Goal: Information Seeking & Learning: Find specific page/section

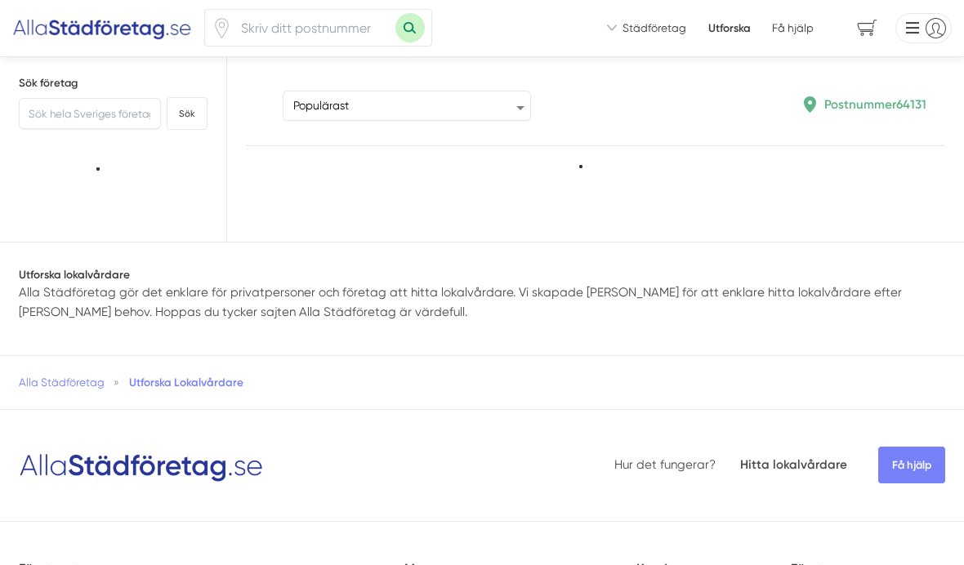
type input "64131"
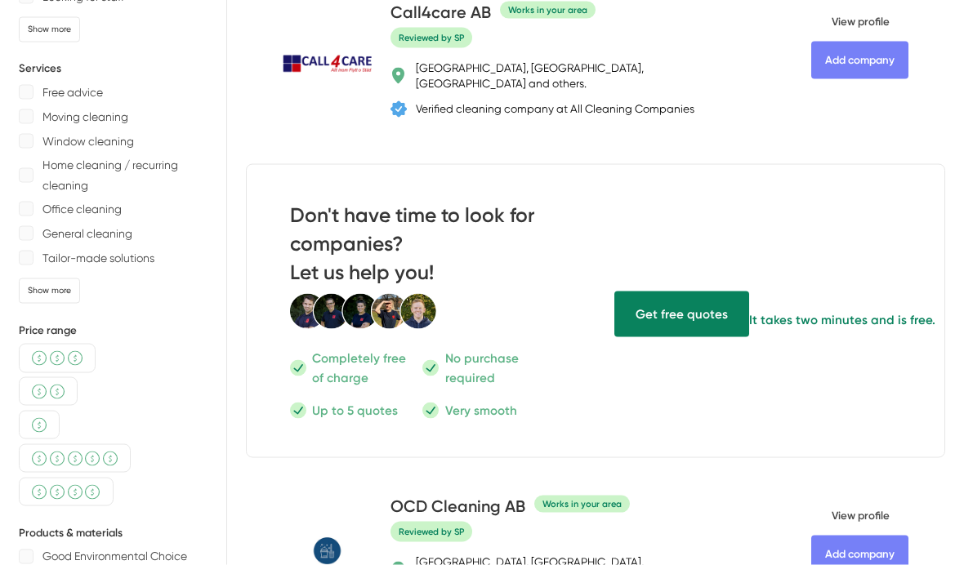
scroll to position [401, 0]
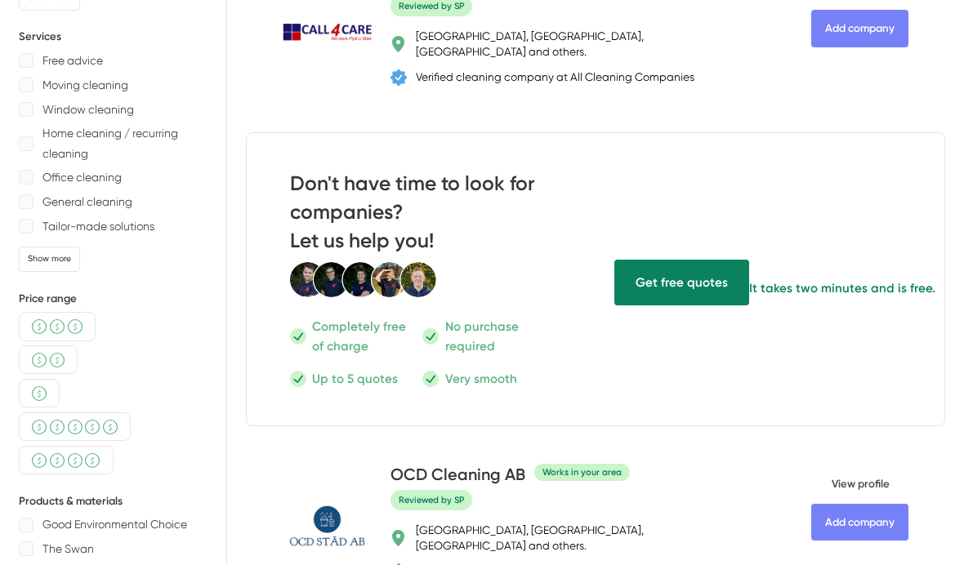
click at [59, 261] on font "Show more" at bounding box center [49, 258] width 43 height 11
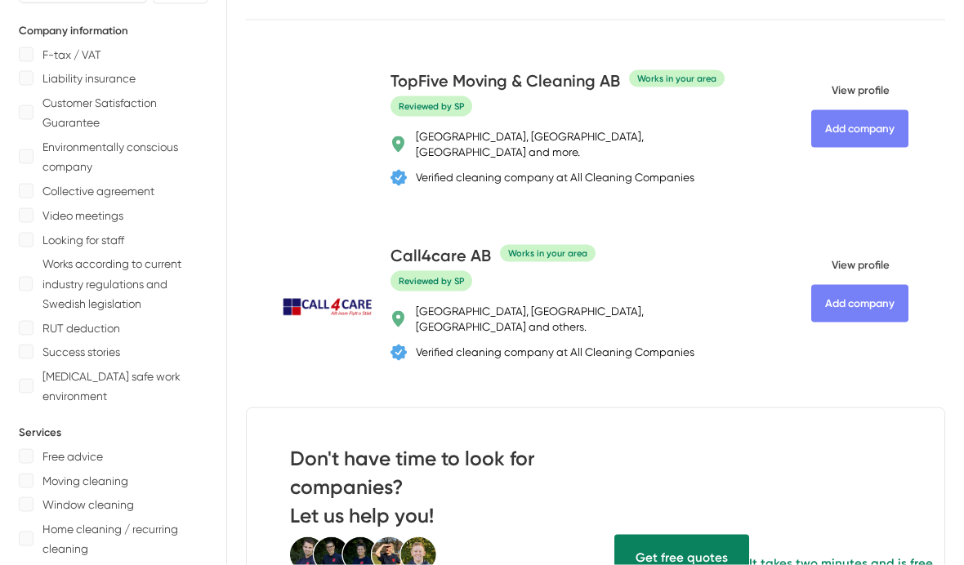
scroll to position [0, 0]
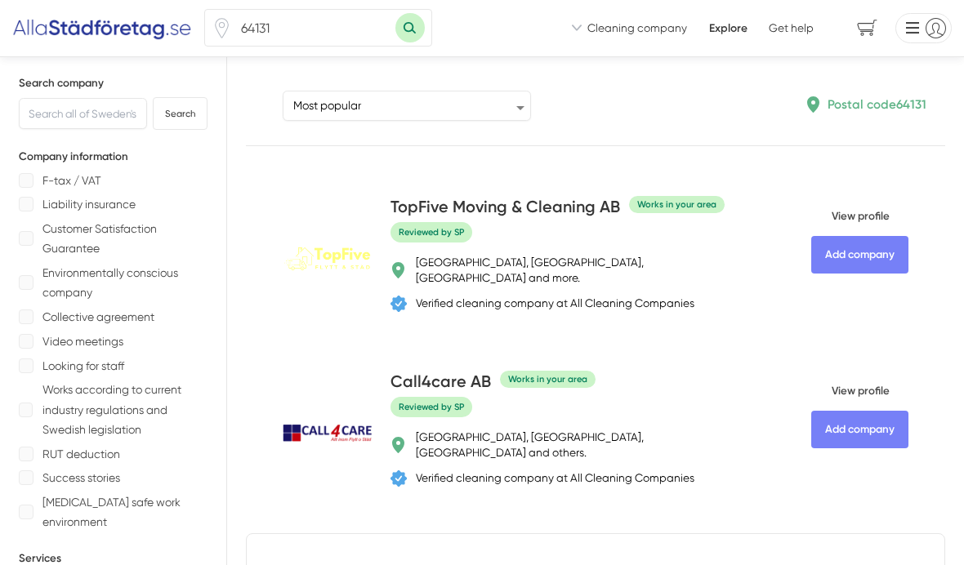
click at [595, 30] on font "Cleaning company" at bounding box center [637, 27] width 100 height 13
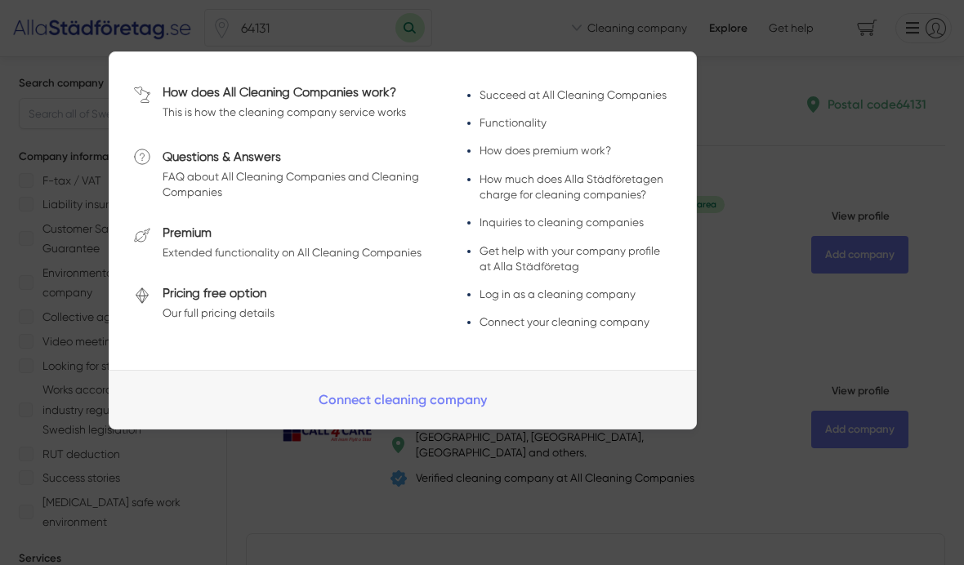
click at [803, 142] on div at bounding box center [482, 282] width 964 height 565
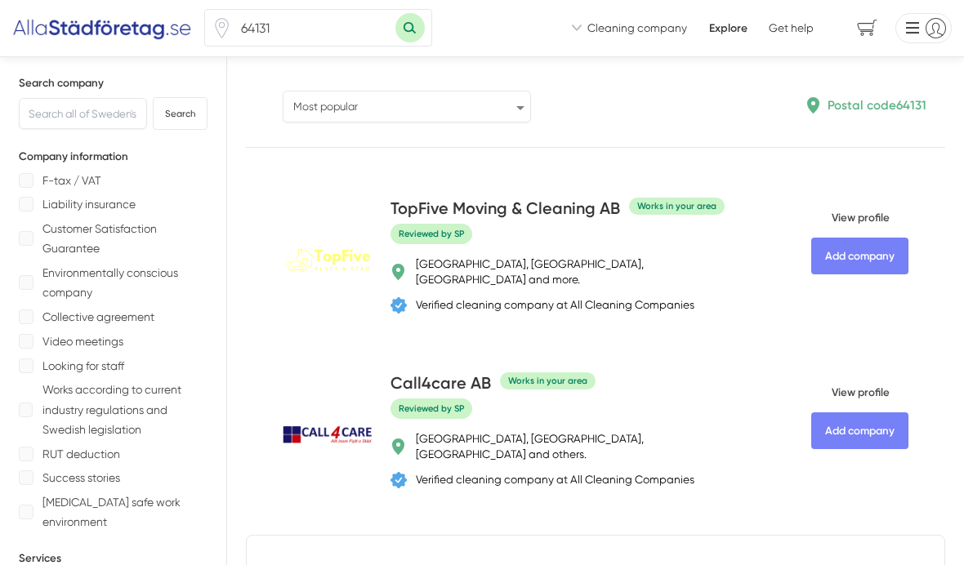
click at [517, 107] on select "Most popular Highest rating Most reviews Last updated Newest company on All Cle…" at bounding box center [407, 106] width 248 height 31
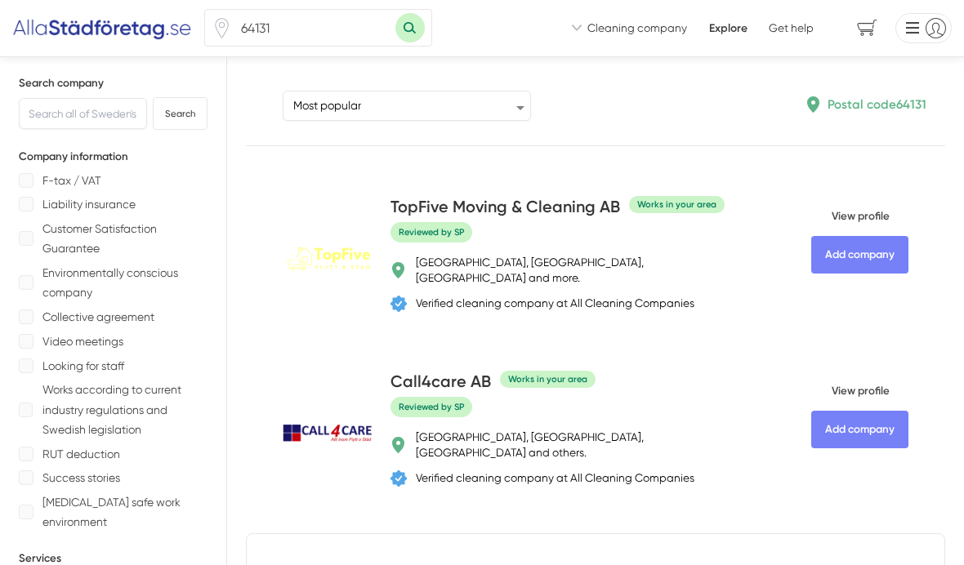
click at [643, 268] on font "[GEOGRAPHIC_DATA], [GEOGRAPHIC_DATA], [GEOGRAPHIC_DATA] and more." at bounding box center [530, 270] width 228 height 29
click at [650, 252] on div "TopFive Moving & Cleaning AB Works in your area Reviewed by SP [GEOGRAPHIC_DATA…" at bounding box center [568, 258] width 357 height 125
click at [672, 203] on font "Works in your area" at bounding box center [676, 204] width 79 height 11
click at [643, 257] on font "[GEOGRAPHIC_DATA], [GEOGRAPHIC_DATA], [GEOGRAPHIC_DATA] and more." at bounding box center [530, 270] width 228 height 29
click at [698, 199] on font "Works in your area" at bounding box center [676, 204] width 79 height 11
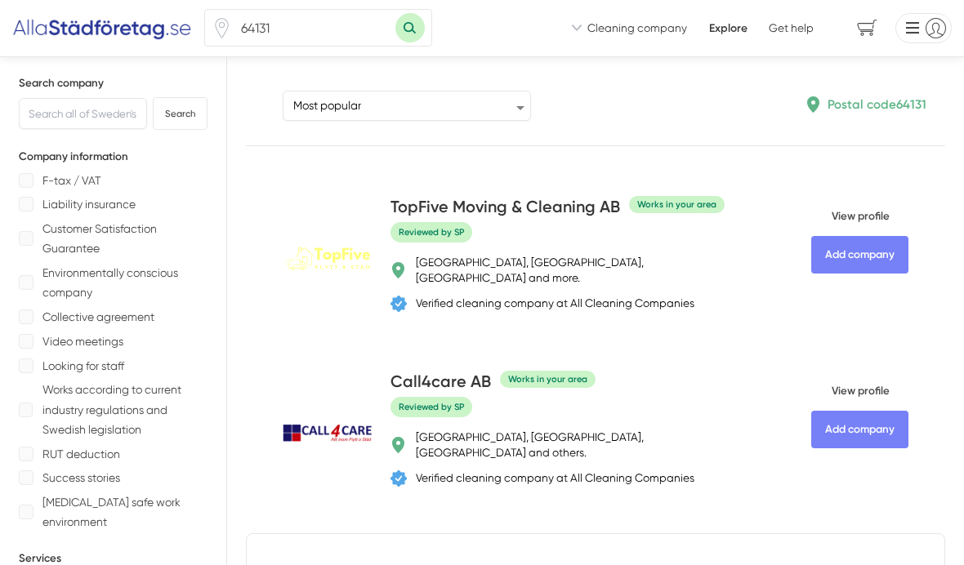
click at [675, 202] on font "Works in your area" at bounding box center [676, 204] width 79 height 11
click at [670, 203] on font "Works in your area" at bounding box center [676, 204] width 79 height 11
click at [445, 216] on font "TopFive Moving & Cleaning AB" at bounding box center [504, 207] width 229 height 20
click at [610, 275] on div "[GEOGRAPHIC_DATA], [GEOGRAPHIC_DATA], [GEOGRAPHIC_DATA] and more. Verified clea…" at bounding box center [568, 283] width 357 height 57
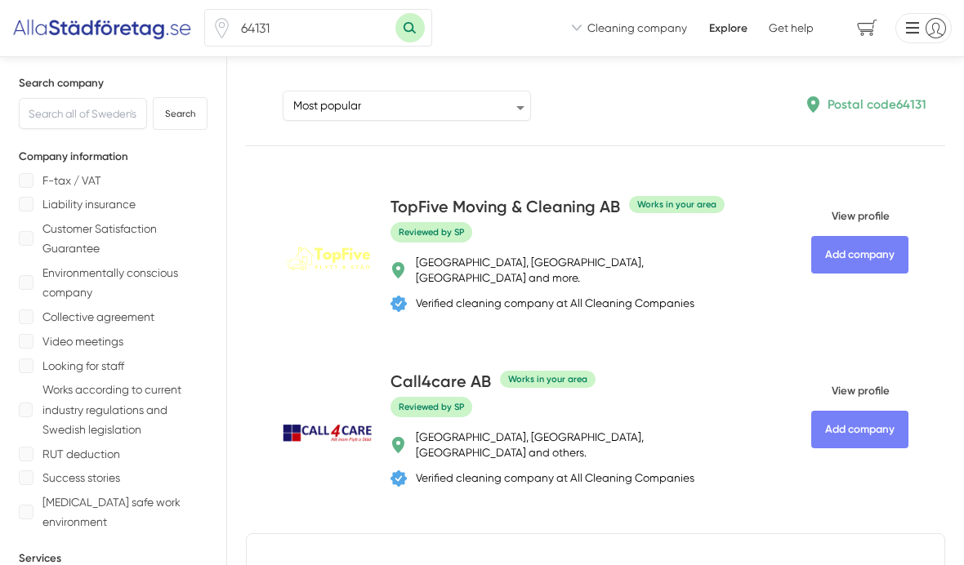
click at [879, 258] on font "Add company" at bounding box center [859, 254] width 69 height 12
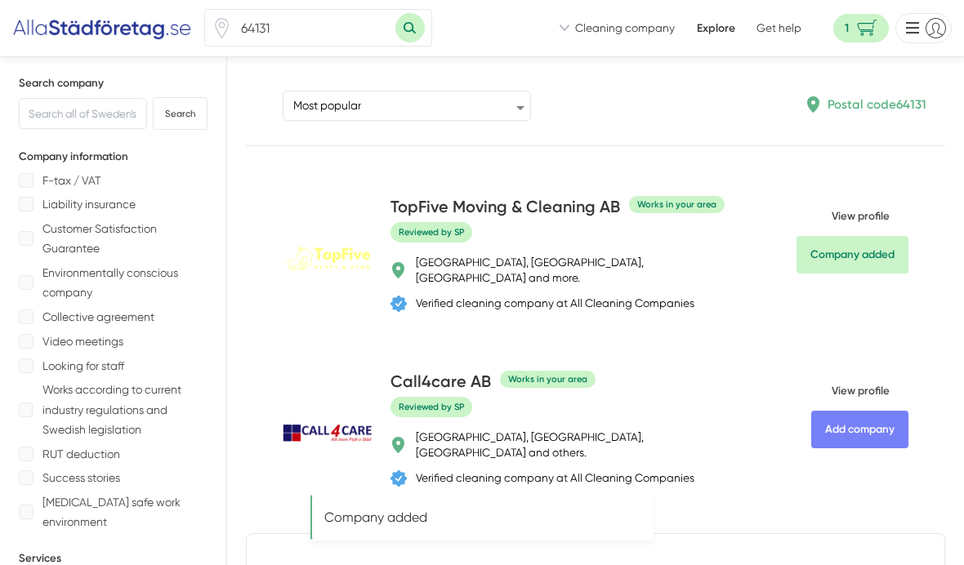
click at [879, 222] on font "View profile" at bounding box center [860, 216] width 58 height 12
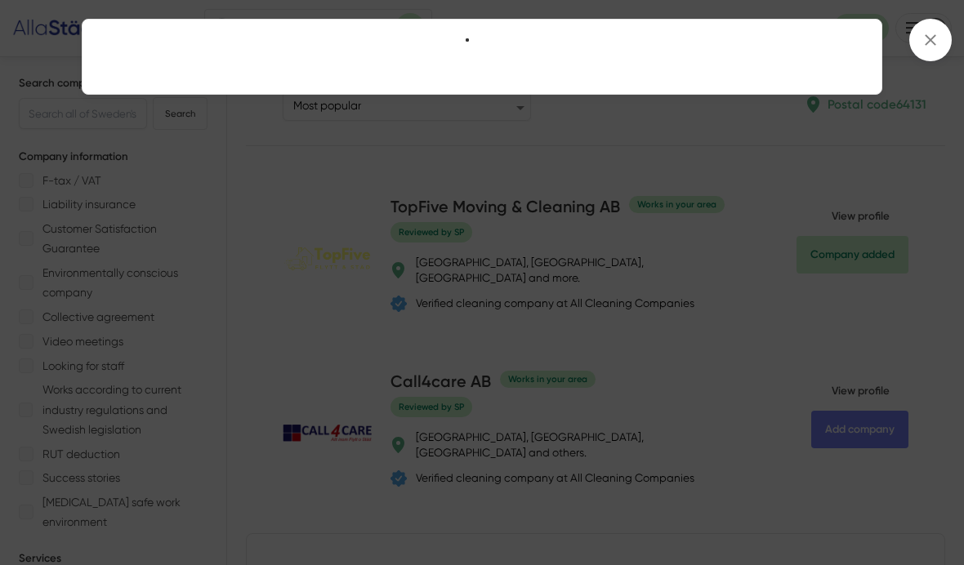
click at [923, 39] on icon at bounding box center [930, 40] width 18 height 18
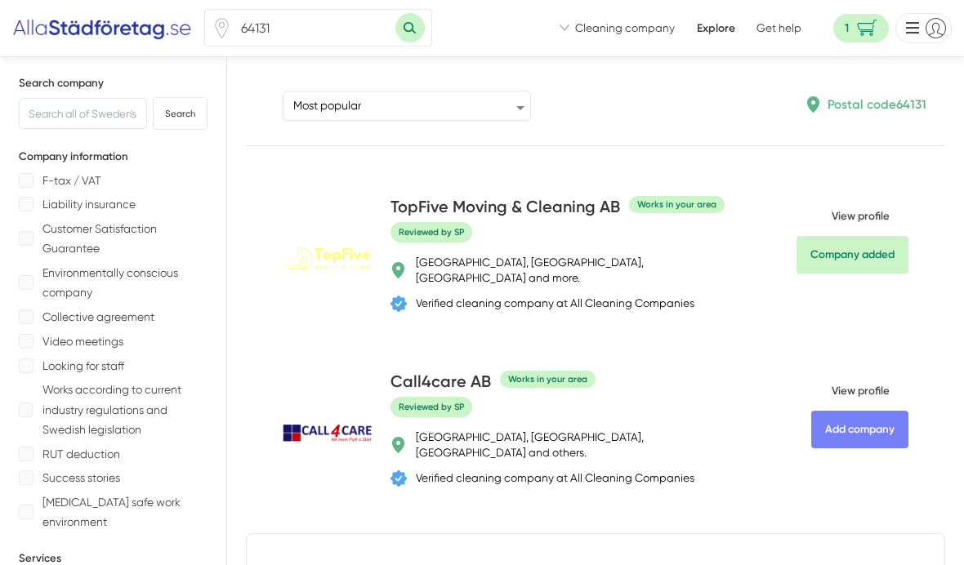
click at [857, 214] on font "View profile" at bounding box center [860, 216] width 58 height 12
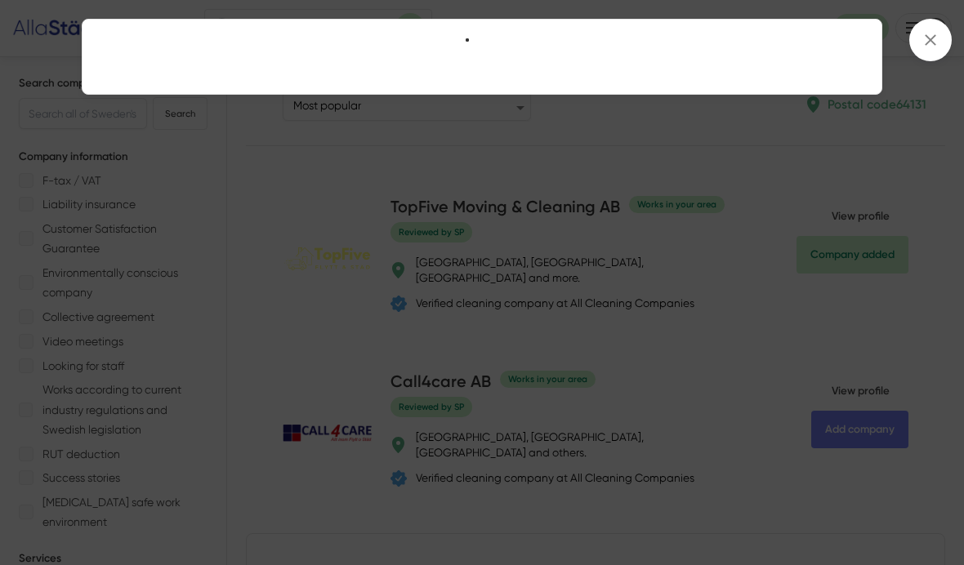
click at [941, 42] on span at bounding box center [930, 40] width 42 height 42
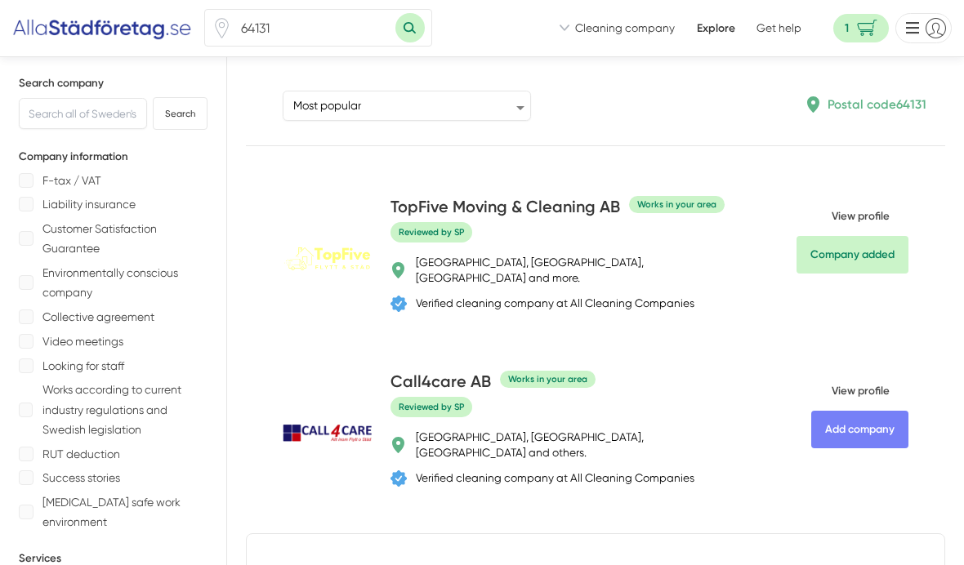
click at [858, 385] on font "View profile" at bounding box center [860, 391] width 58 height 12
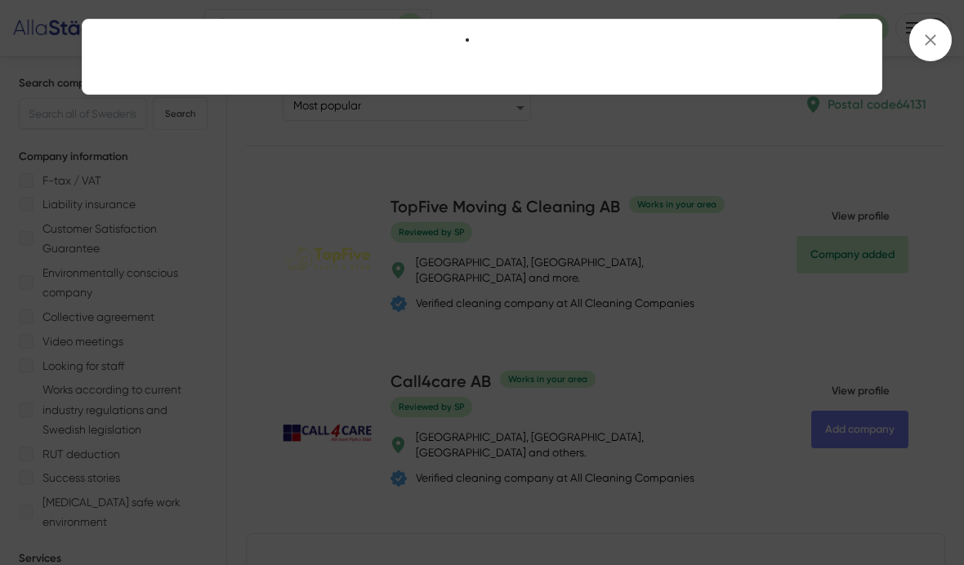
click at [932, 51] on span at bounding box center [930, 40] width 42 height 42
